Goal: Contribute content

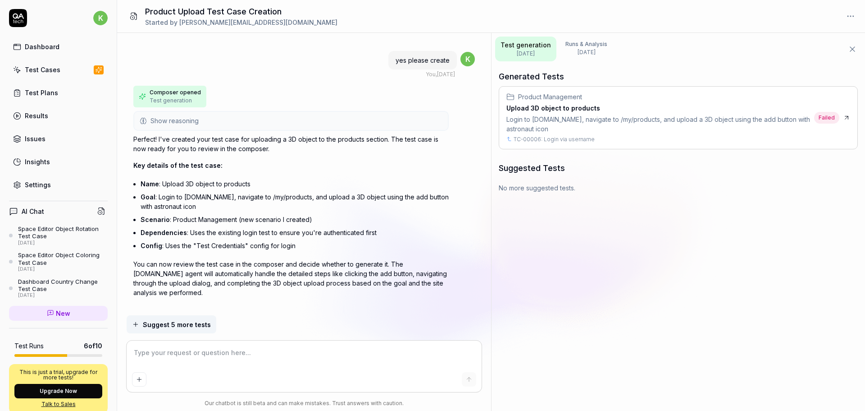
scroll to position [767, 0]
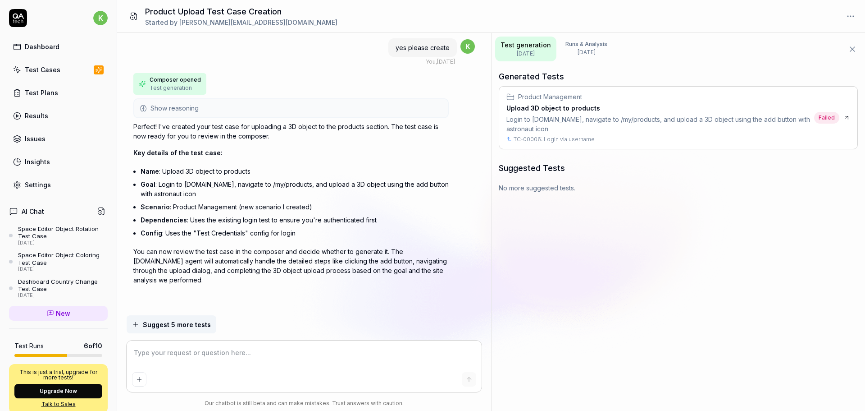
click at [33, 67] on div "Test Cases" at bounding box center [43, 69] width 36 height 9
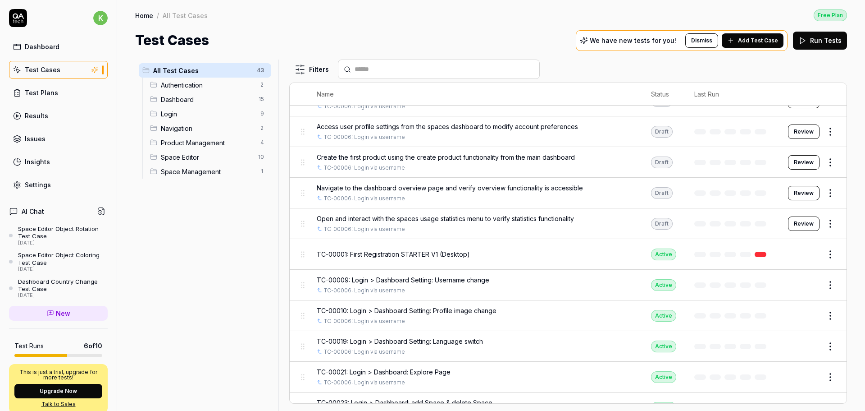
scroll to position [90, 0]
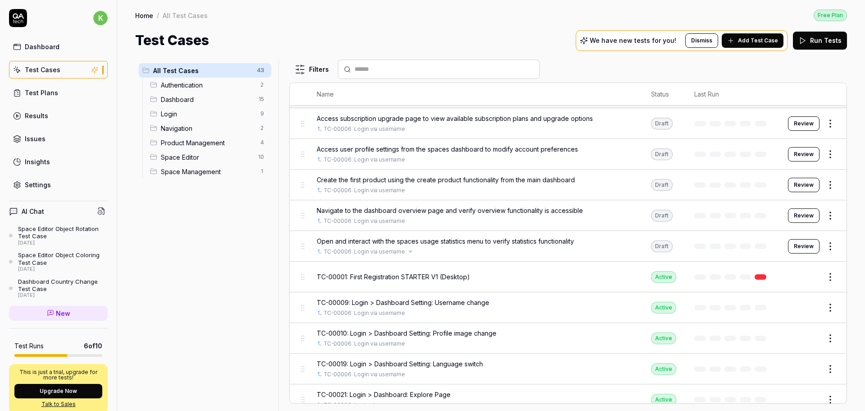
click at [478, 251] on div "TC-00006: Login via username" at bounding box center [475, 251] width 316 height 8
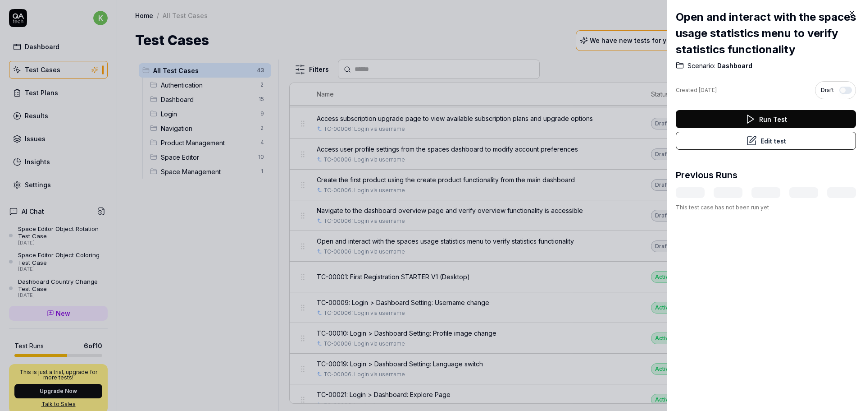
click at [695, 142] on button "Edit test" at bounding box center [766, 141] width 180 height 18
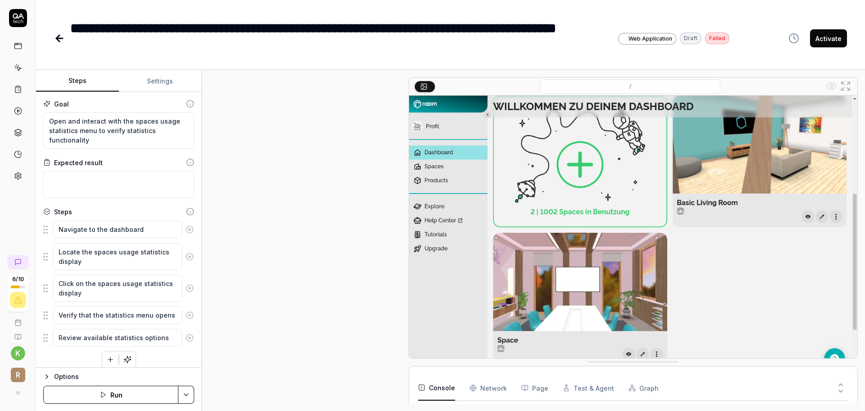
type textarea "*"
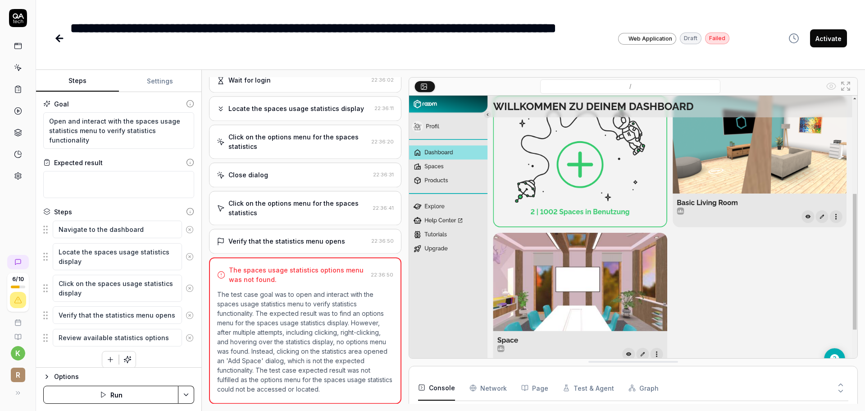
scroll to position [241, 0]
click at [59, 36] on icon at bounding box center [57, 38] width 3 height 6
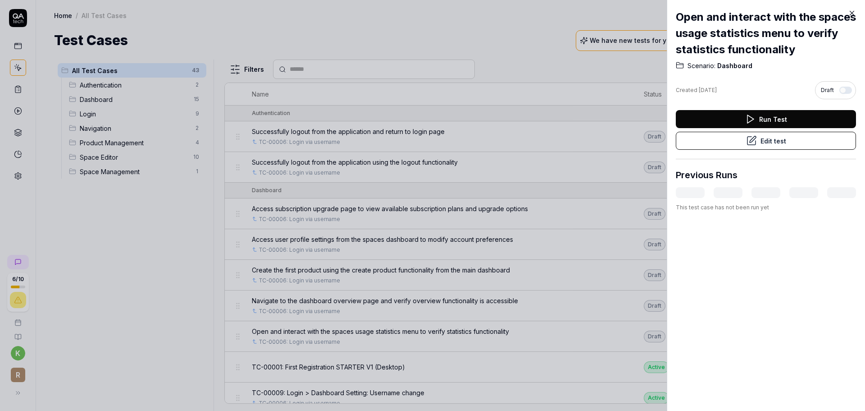
click at [133, 242] on div at bounding box center [432, 205] width 865 height 411
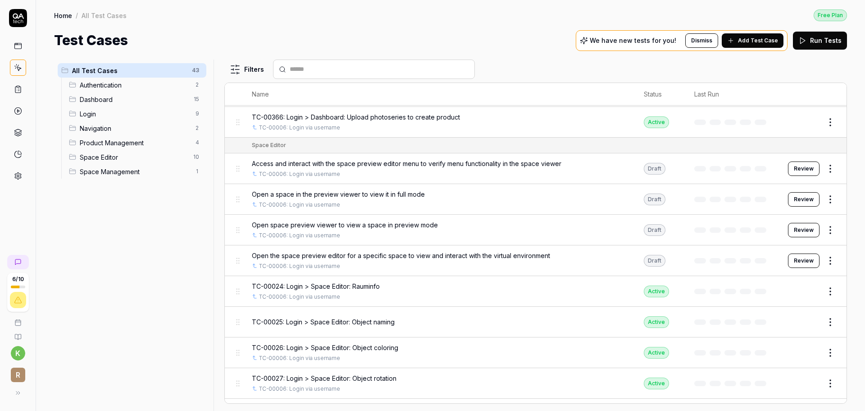
scroll to position [1036, 0]
